Goal: Task Accomplishment & Management: Complete application form

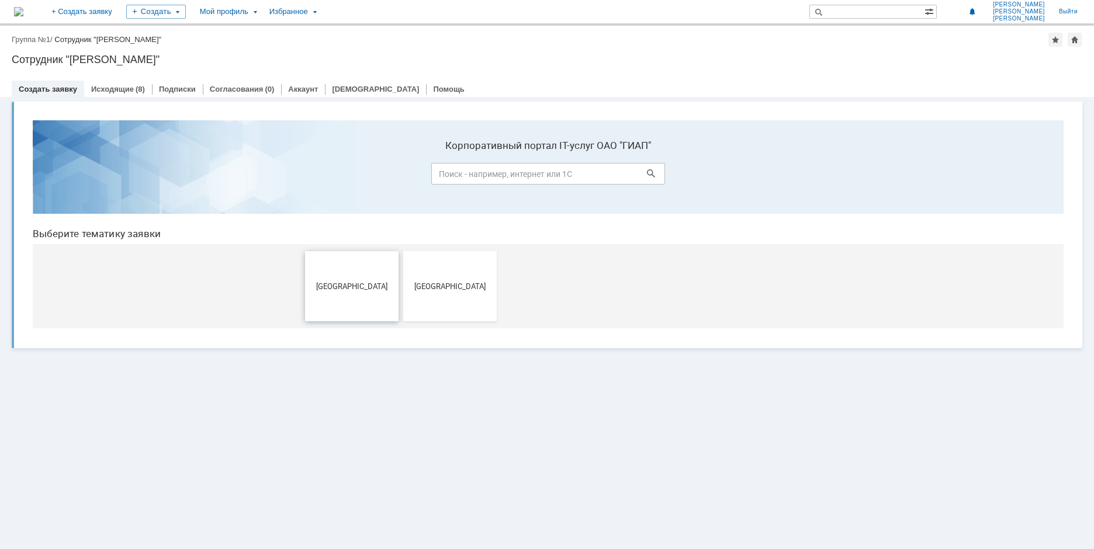
click at [344, 282] on span "[GEOGRAPHIC_DATA]" at bounding box center [351, 286] width 86 height 9
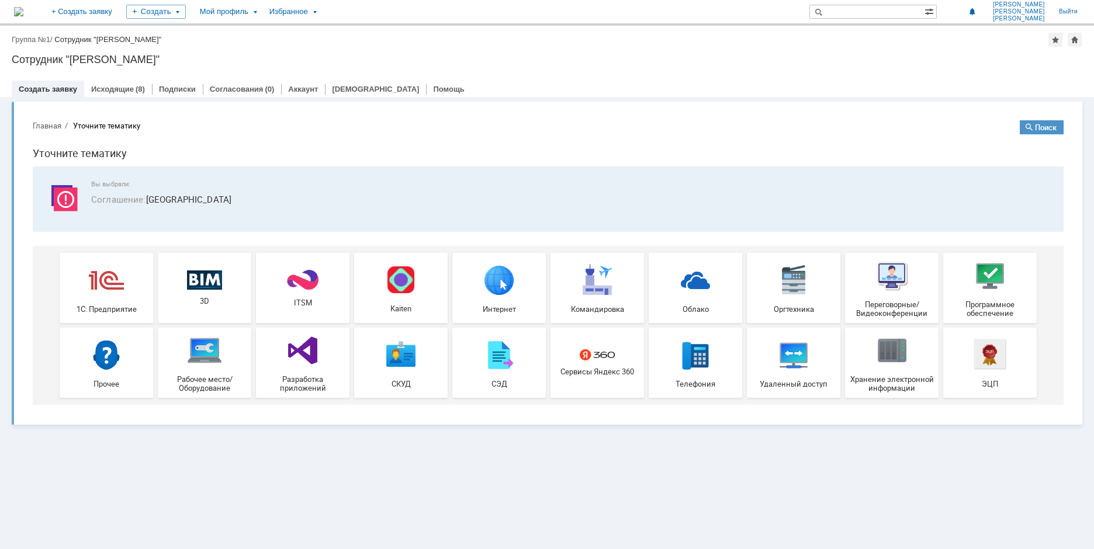
click at [202, 349] on img at bounding box center [204, 350] width 35 height 35
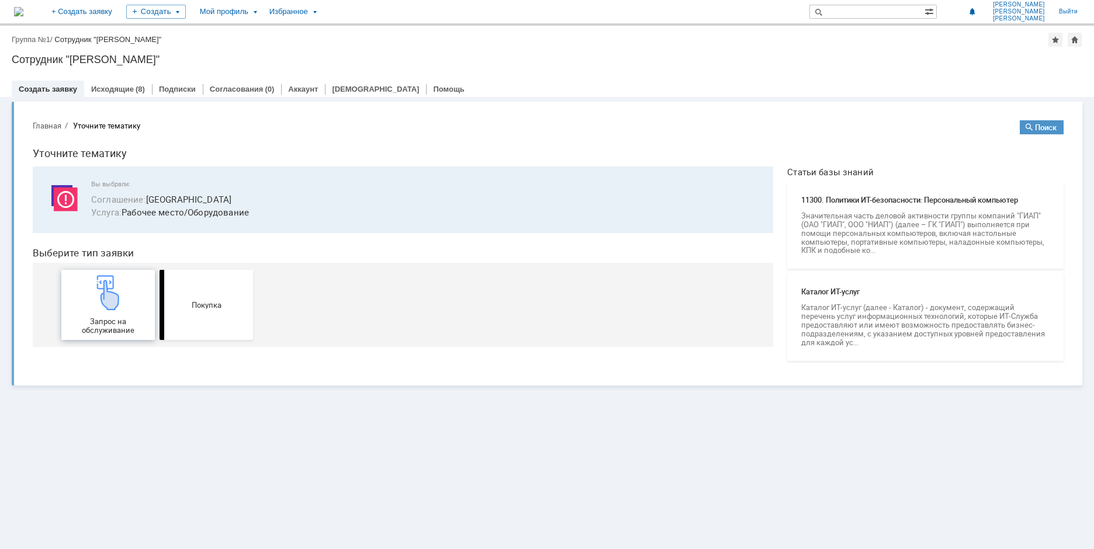
click at [105, 289] on img at bounding box center [108, 292] width 35 height 35
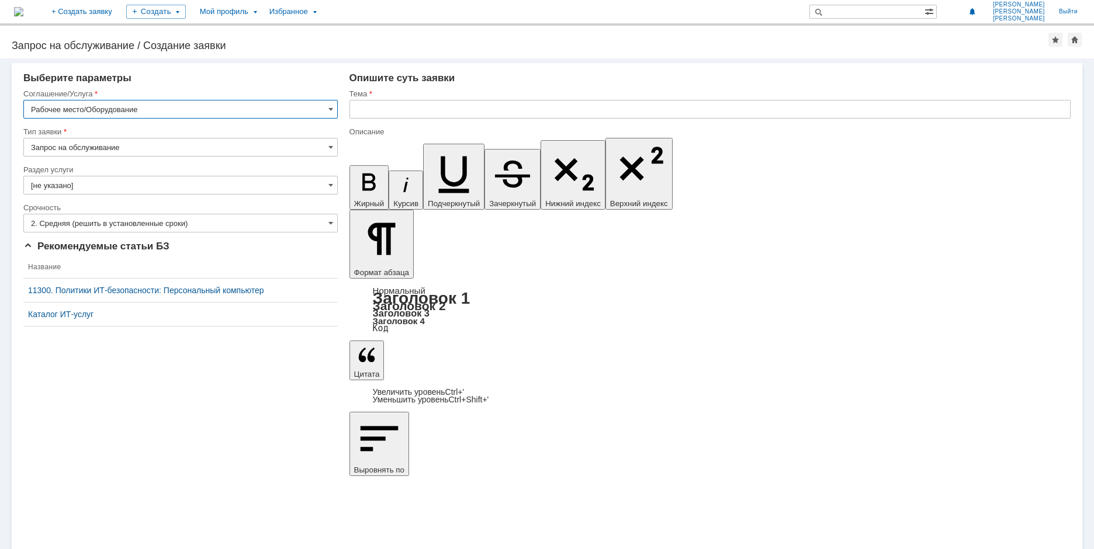
click at [317, 221] on input "2. Средняя (решить в установленные сроки)" at bounding box center [180, 223] width 314 height 19
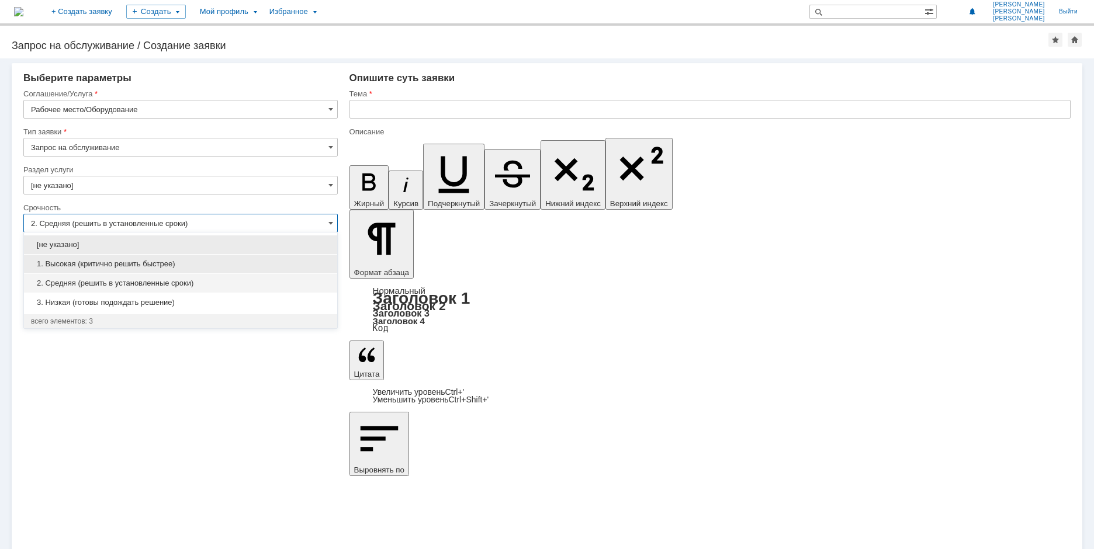
click at [107, 261] on span "1. Высокая (критично решить быстрее)" at bounding box center [180, 263] width 299 height 9
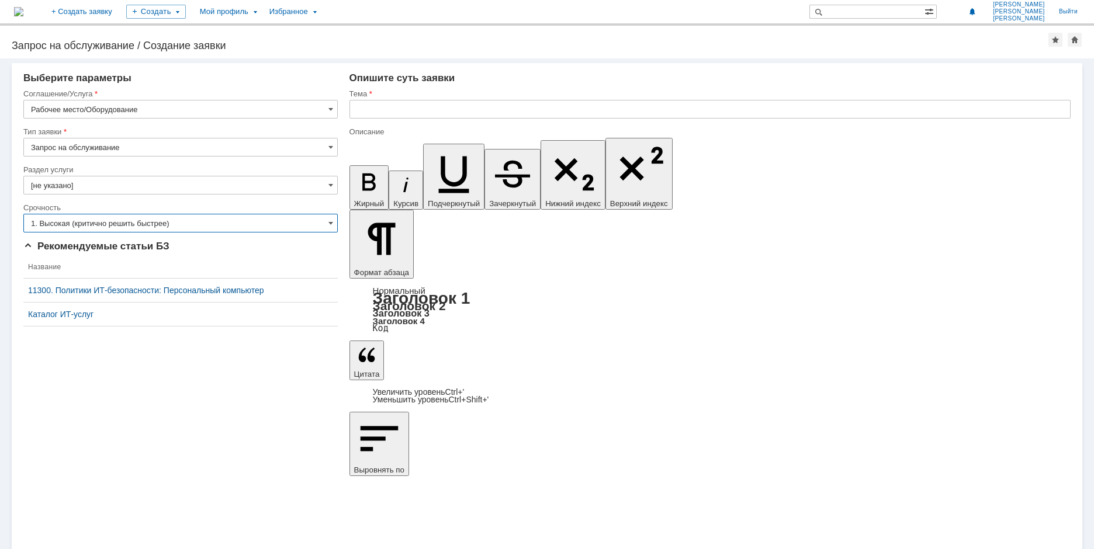
type input "1. Высокая (критично решить быстрее)"
click at [370, 110] on input "text" at bounding box center [709, 109] width 721 height 19
click at [475, 113] on input "Отключился второй монитор" at bounding box center [709, 109] width 721 height 19
drag, startPoint x: 470, startPoint y: 110, endPoint x: 353, endPoint y: 116, distance: 117.0
click at [353, 116] on input "Отключился второй монитор" at bounding box center [709, 109] width 721 height 19
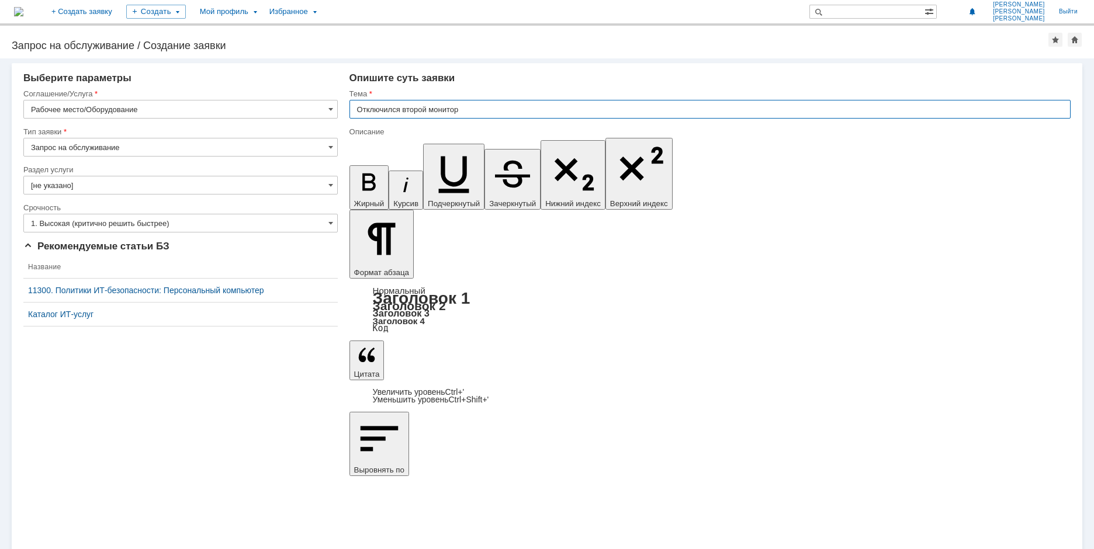
type input "Отключился второй монитор"
